Goal: Navigation & Orientation: Find specific page/section

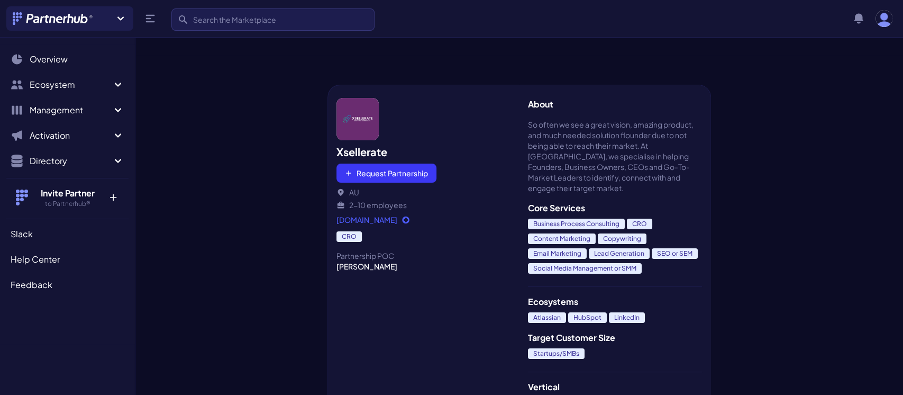
click at [282, 133] on div at bounding box center [231, 235] width 192 height 361
click at [35, 66] on link "Overview" at bounding box center [67, 59] width 122 height 21
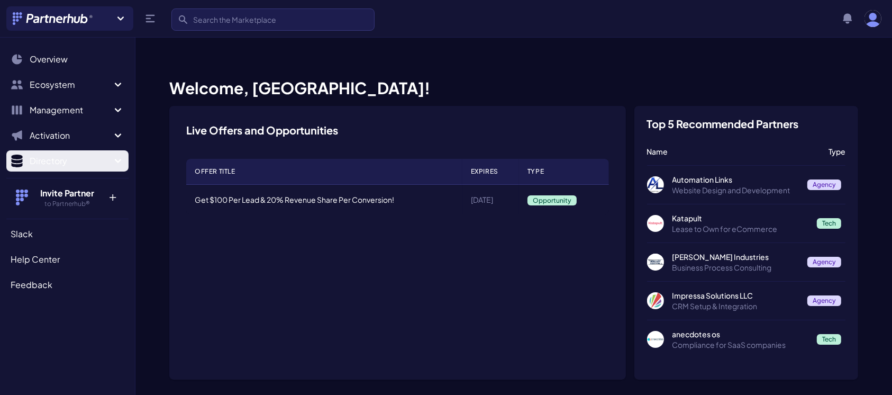
click at [116, 159] on icon "Sidebar" at bounding box center [118, 161] width 6 height 4
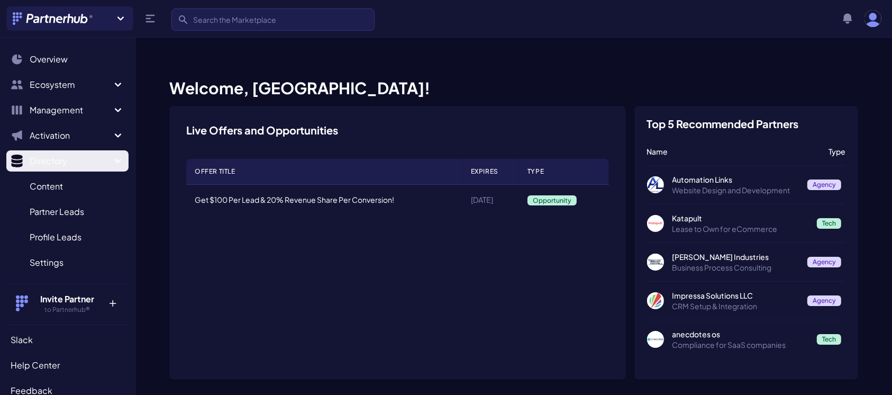
click at [116, 159] on button "Directory" at bounding box center [67, 160] width 122 height 21
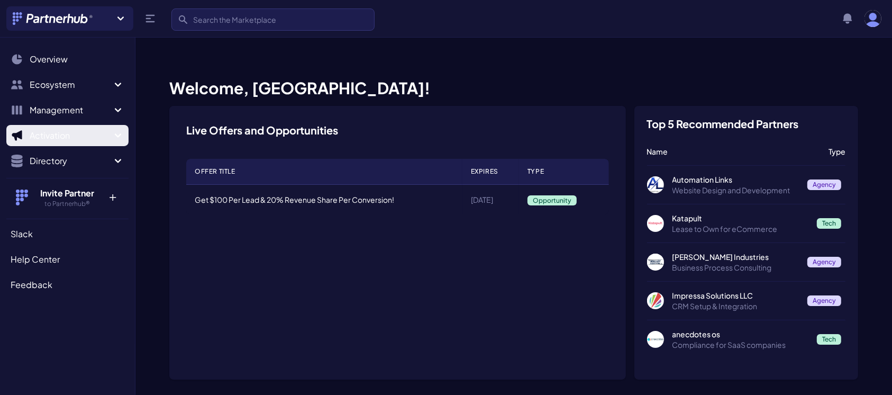
click at [119, 133] on icon "Sidebar" at bounding box center [118, 135] width 13 height 13
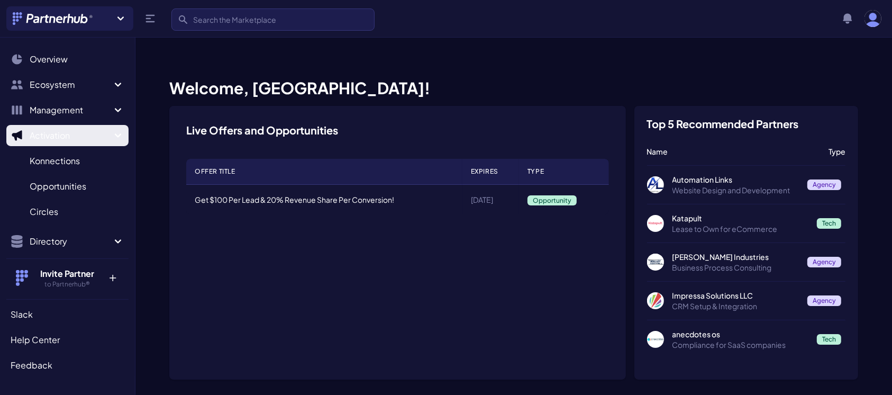
click at [115, 134] on icon "Sidebar" at bounding box center [118, 135] width 6 height 4
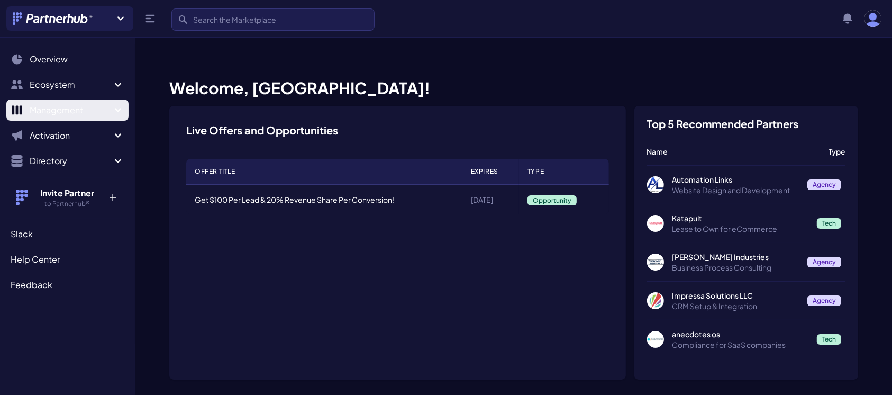
click at [119, 109] on icon "Sidebar" at bounding box center [118, 110] width 13 height 13
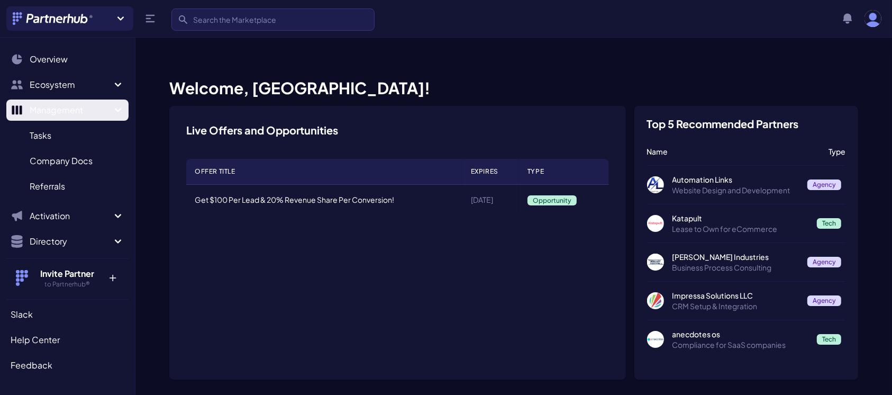
click at [119, 109] on div "Search Overview Ecosystem Marketplace M My partners M New matches N Management …" at bounding box center [67, 209] width 135 height 331
click at [115, 111] on icon "Sidebar" at bounding box center [118, 110] width 6 height 4
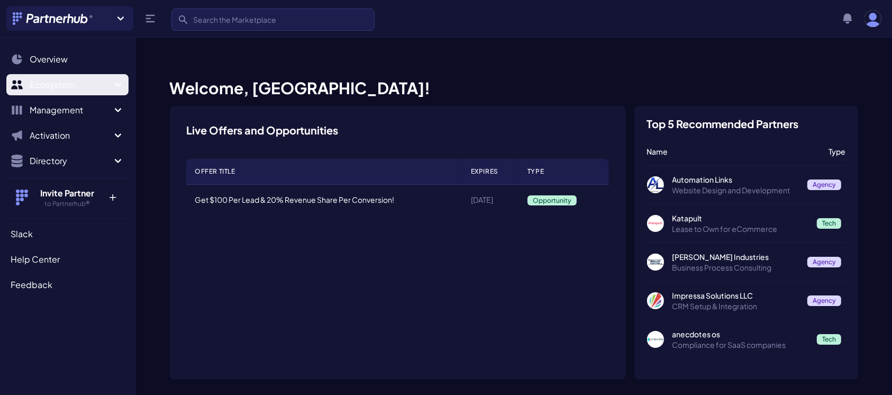
click at [119, 81] on icon "Sidebar" at bounding box center [118, 84] width 13 height 13
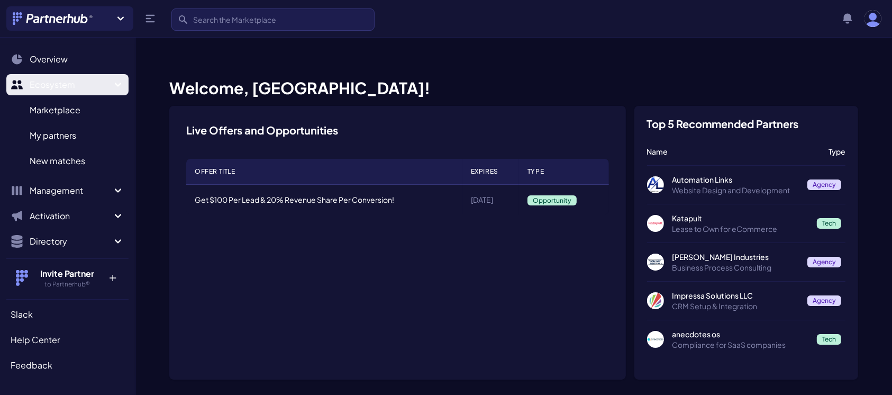
click at [112, 82] on icon "Sidebar" at bounding box center [118, 84] width 13 height 13
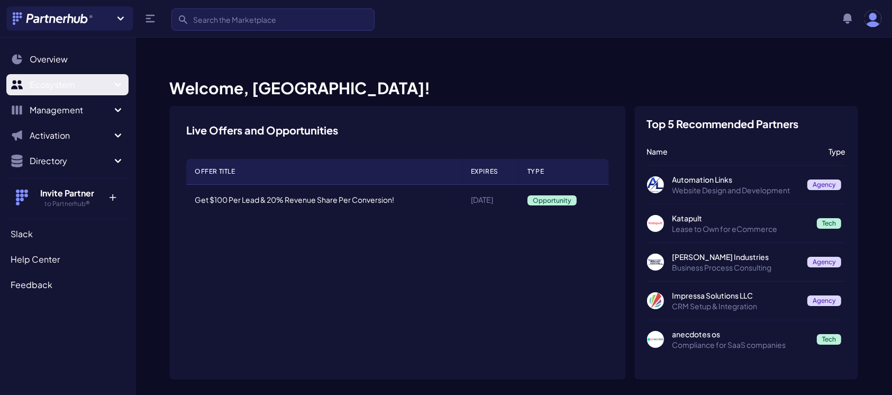
click at [106, 82] on span "Ecosystem" at bounding box center [71, 84] width 82 height 13
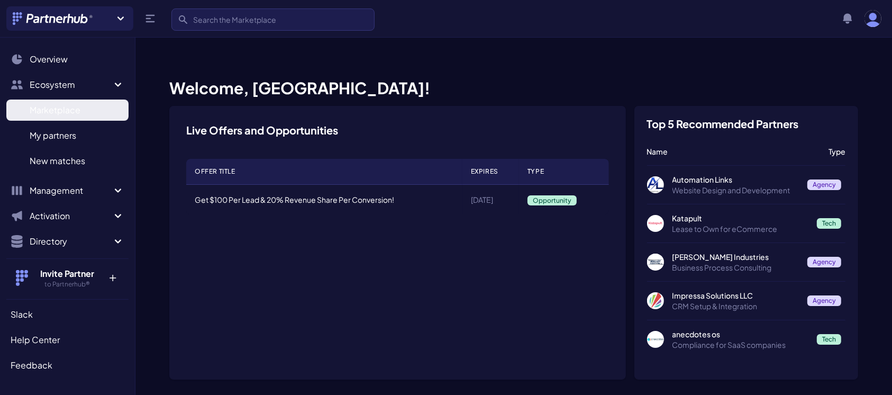
click at [56, 110] on span "Marketplace" at bounding box center [55, 110] width 51 height 13
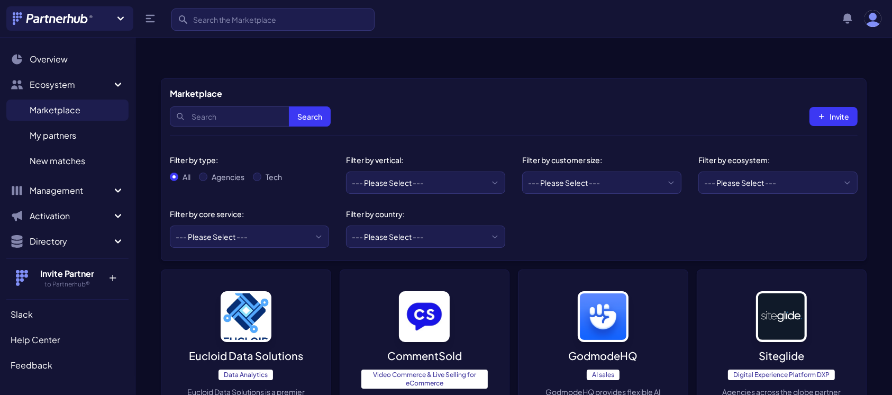
click at [121, 16] on icon at bounding box center [120, 18] width 13 height 13
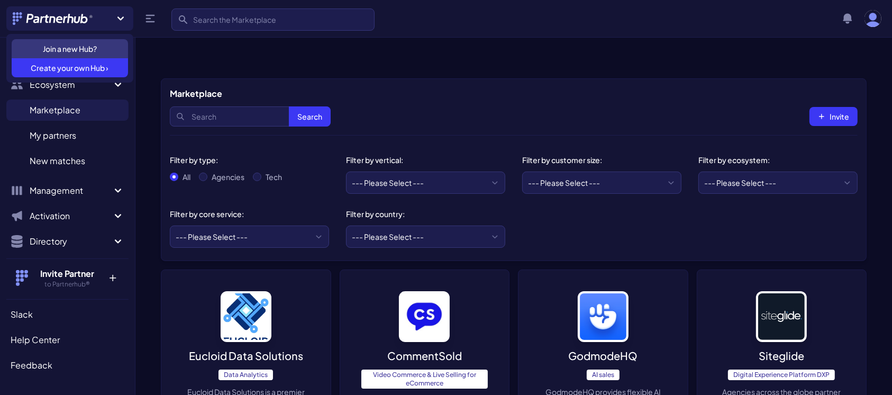
click at [121, 16] on icon at bounding box center [120, 18] width 13 height 13
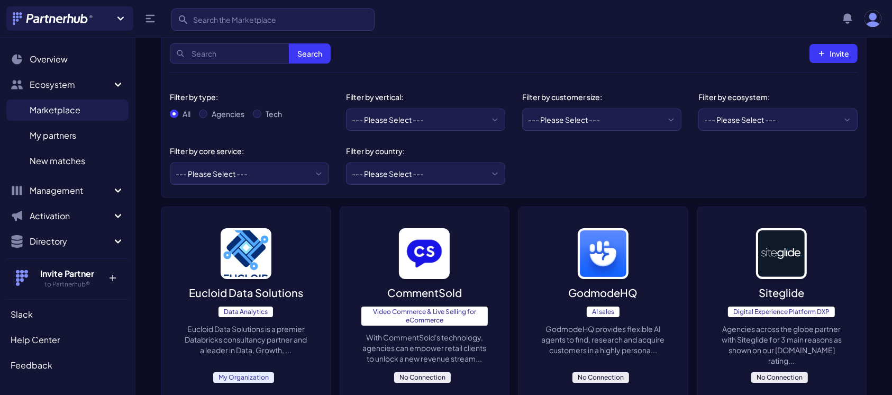
scroll to position [66, 0]
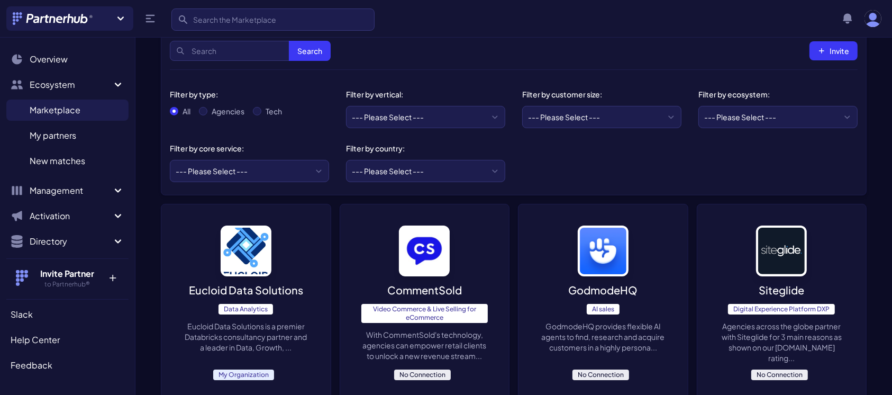
click at [240, 283] on p "Eucloid Data Solutions" at bounding box center [246, 290] width 114 height 15
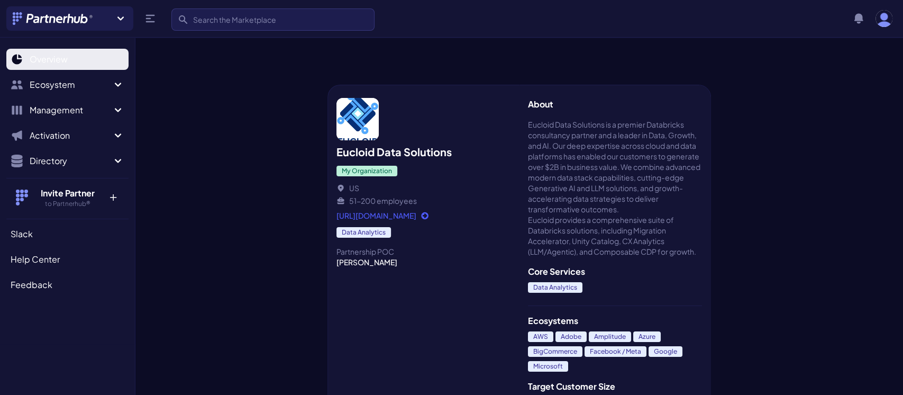
click at [47, 56] on span "Overview" at bounding box center [49, 59] width 38 height 13
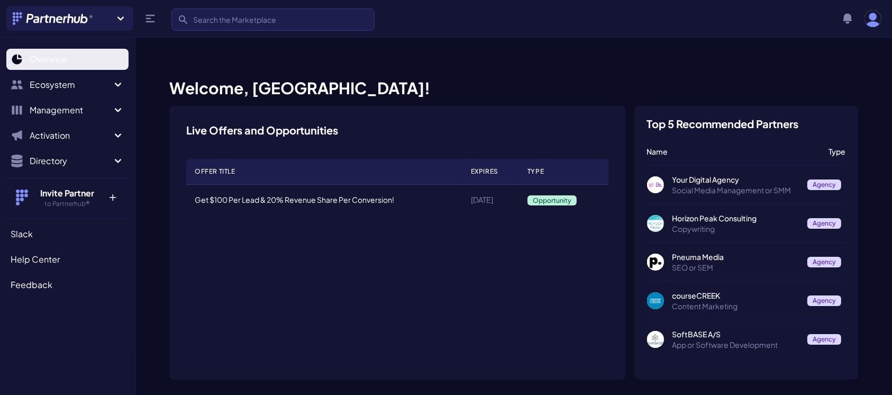
click at [60, 61] on span "Overview" at bounding box center [49, 59] width 38 height 13
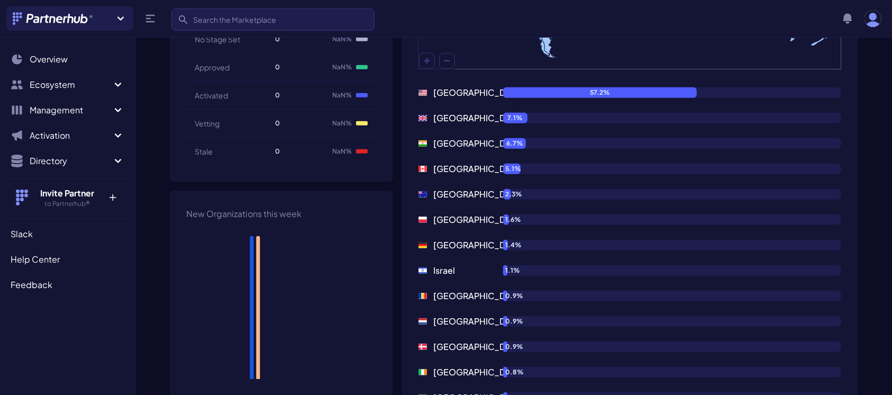
scroll to position [598, 0]
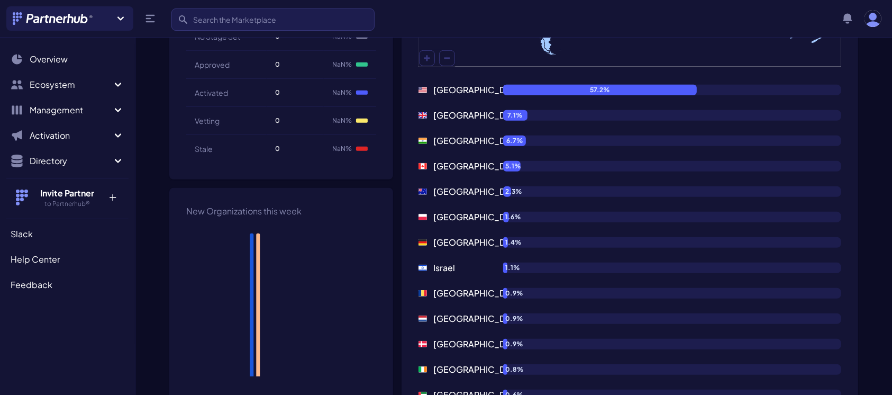
click at [485, 12] on div "Join a new Hub? Create your own Hub › Search Search View notifications Notifica…" at bounding box center [443, 18] width 875 height 24
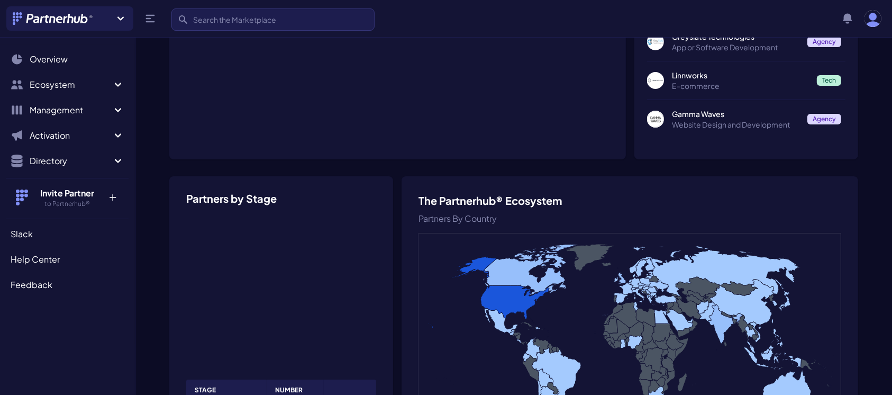
scroll to position [224, 0]
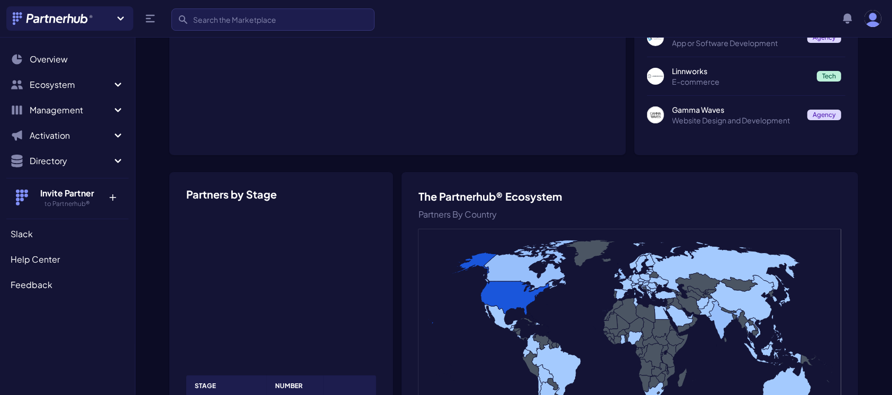
drag, startPoint x: 394, startPoint y: 150, endPoint x: 393, endPoint y: 176, distance: 26.5
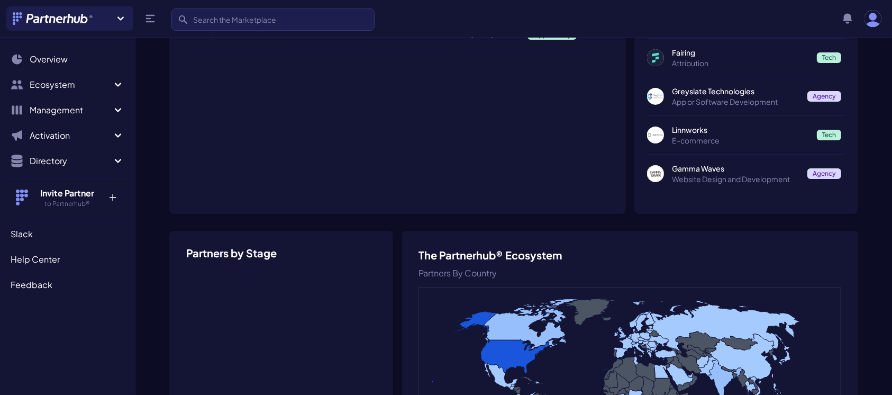
scroll to position [170, 0]
